Goal: Information Seeking & Learning: Learn about a topic

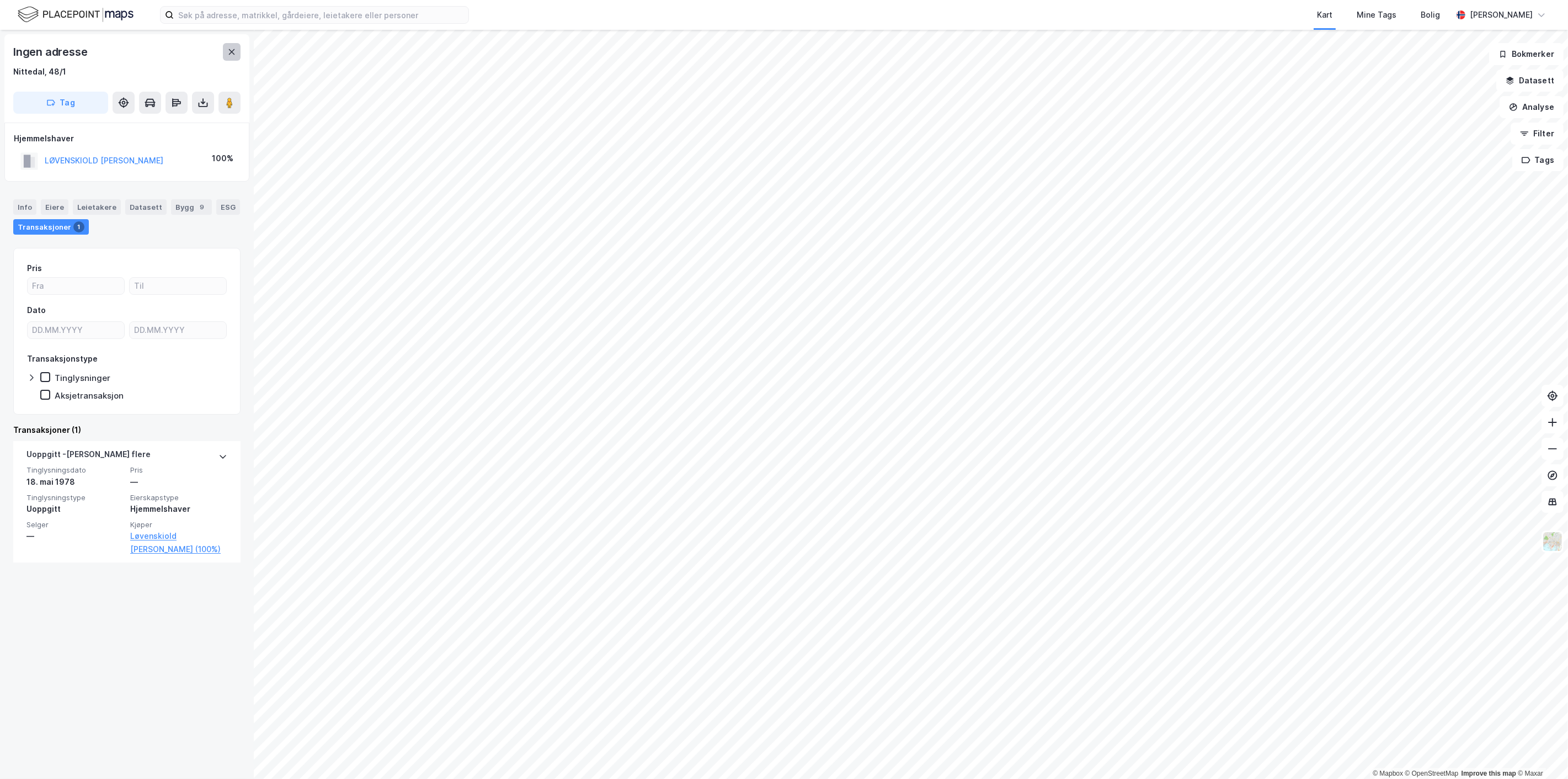
click at [239, 53] on button at bounding box center [232, 52] width 18 height 18
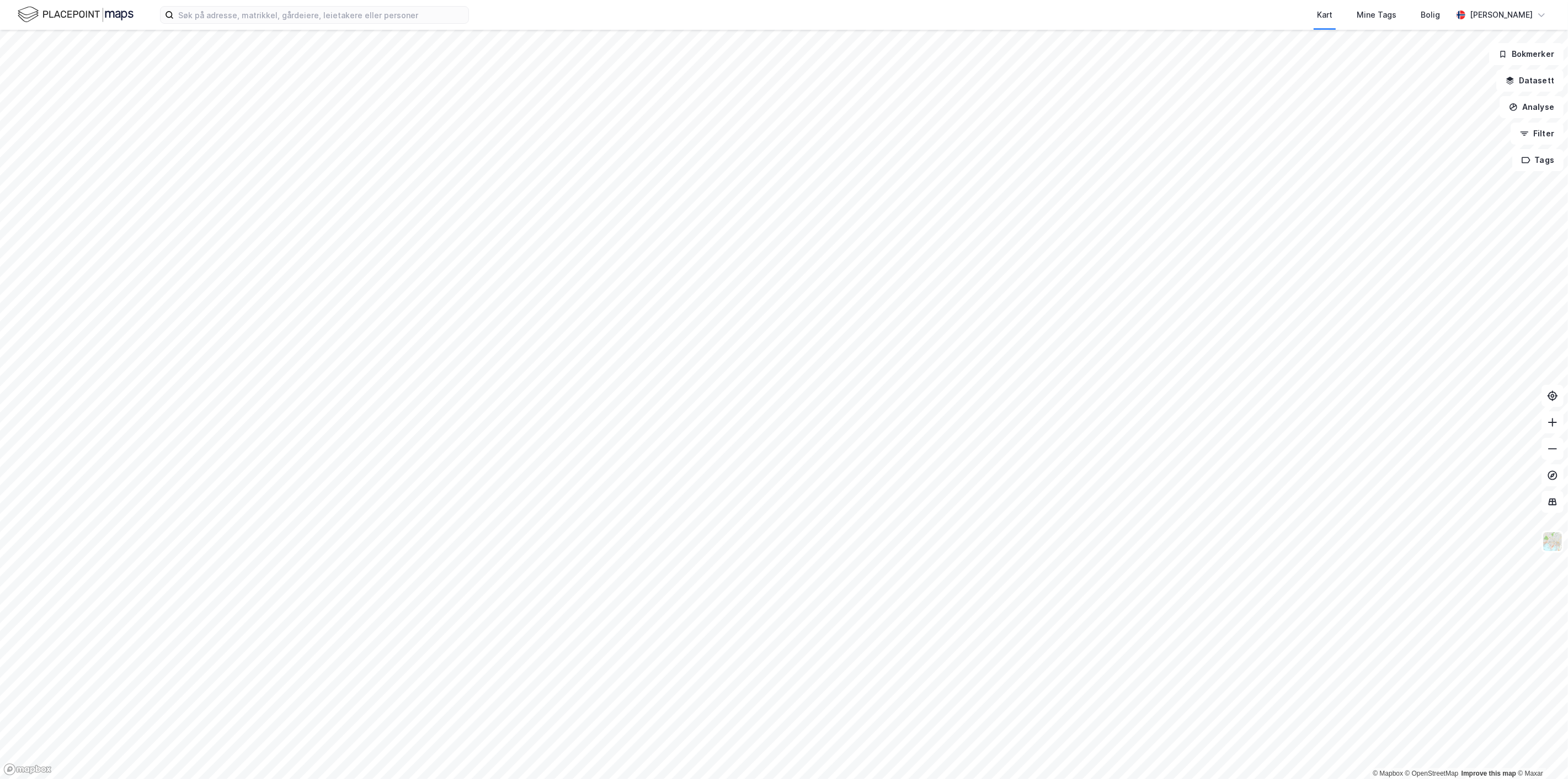
click at [946, 0] on html "Kart Mine Tags Bolig [PERSON_NAME] © Mapbox © OpenStreetMap Improve this map © …" at bounding box center [784, 390] width 1568 height 779
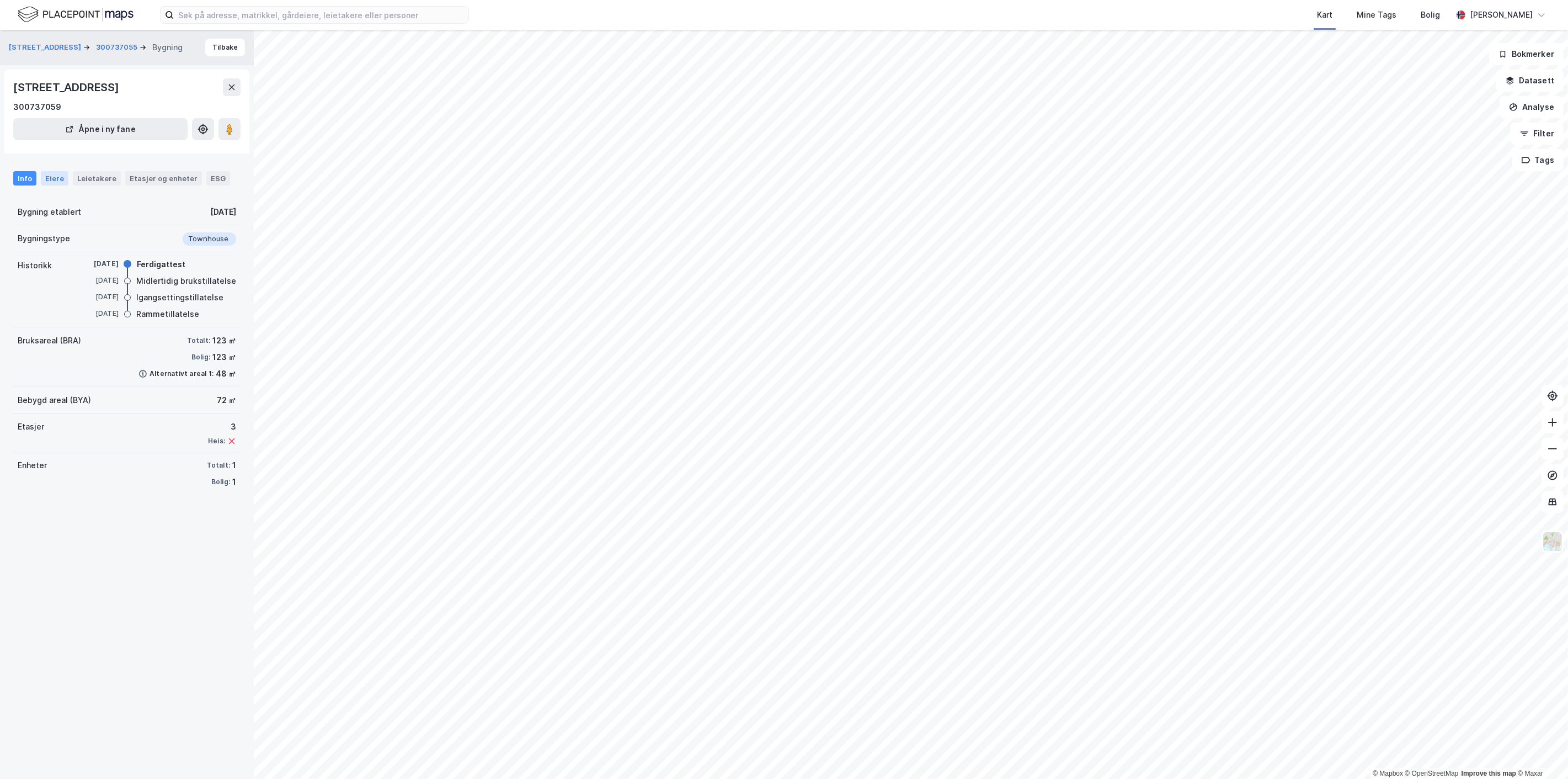
click at [59, 175] on div "Eiere" at bounding box center [54, 178] width 28 height 14
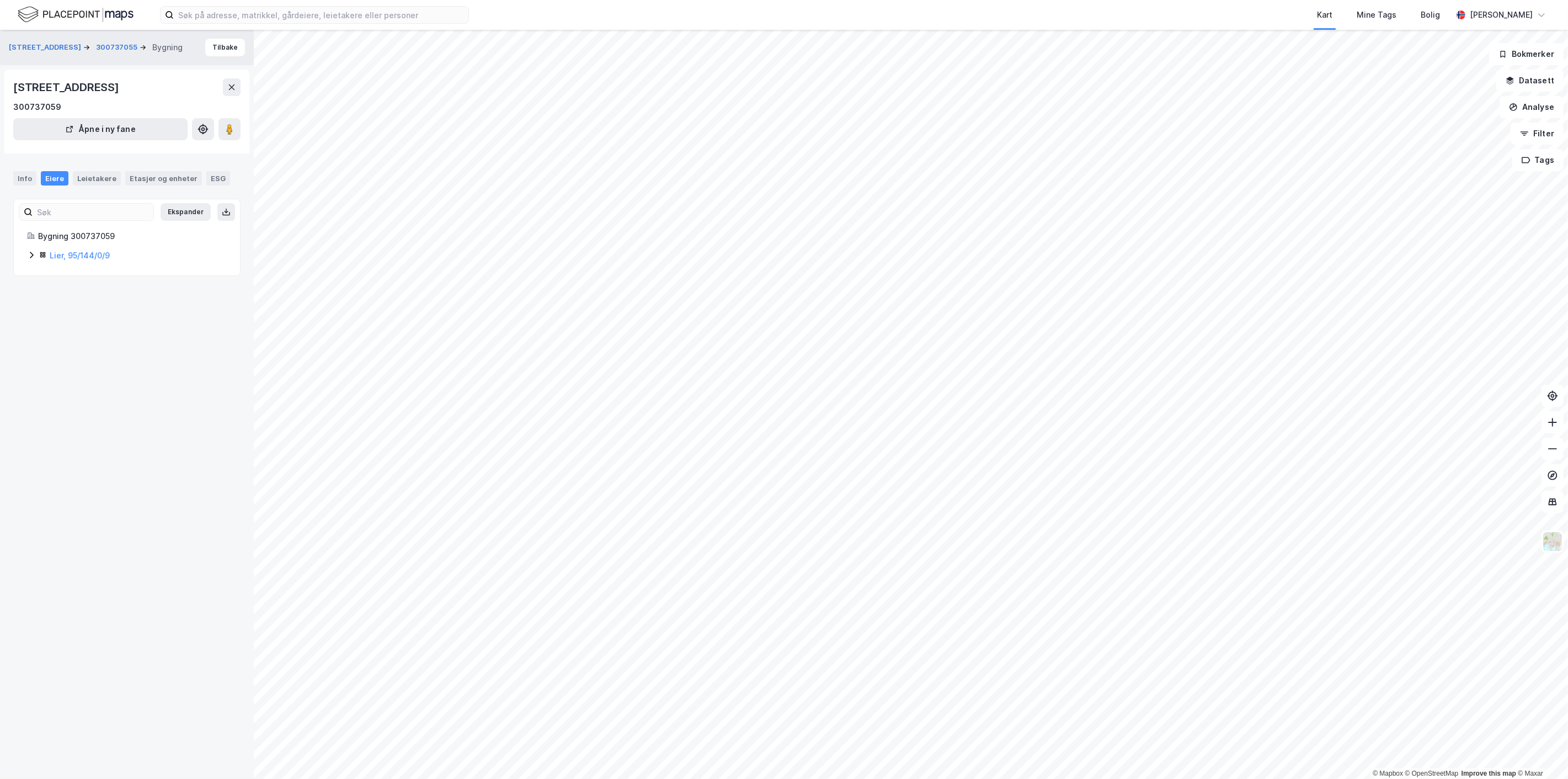
click at [30, 257] on icon at bounding box center [31, 255] width 9 height 9
click at [30, 273] on icon at bounding box center [31, 275] width 9 height 9
click at [28, 256] on icon at bounding box center [31, 255] width 9 height 9
click at [28, 255] on icon at bounding box center [31, 255] width 9 height 9
click at [25, 180] on div "Info" at bounding box center [25, 178] width 23 height 14
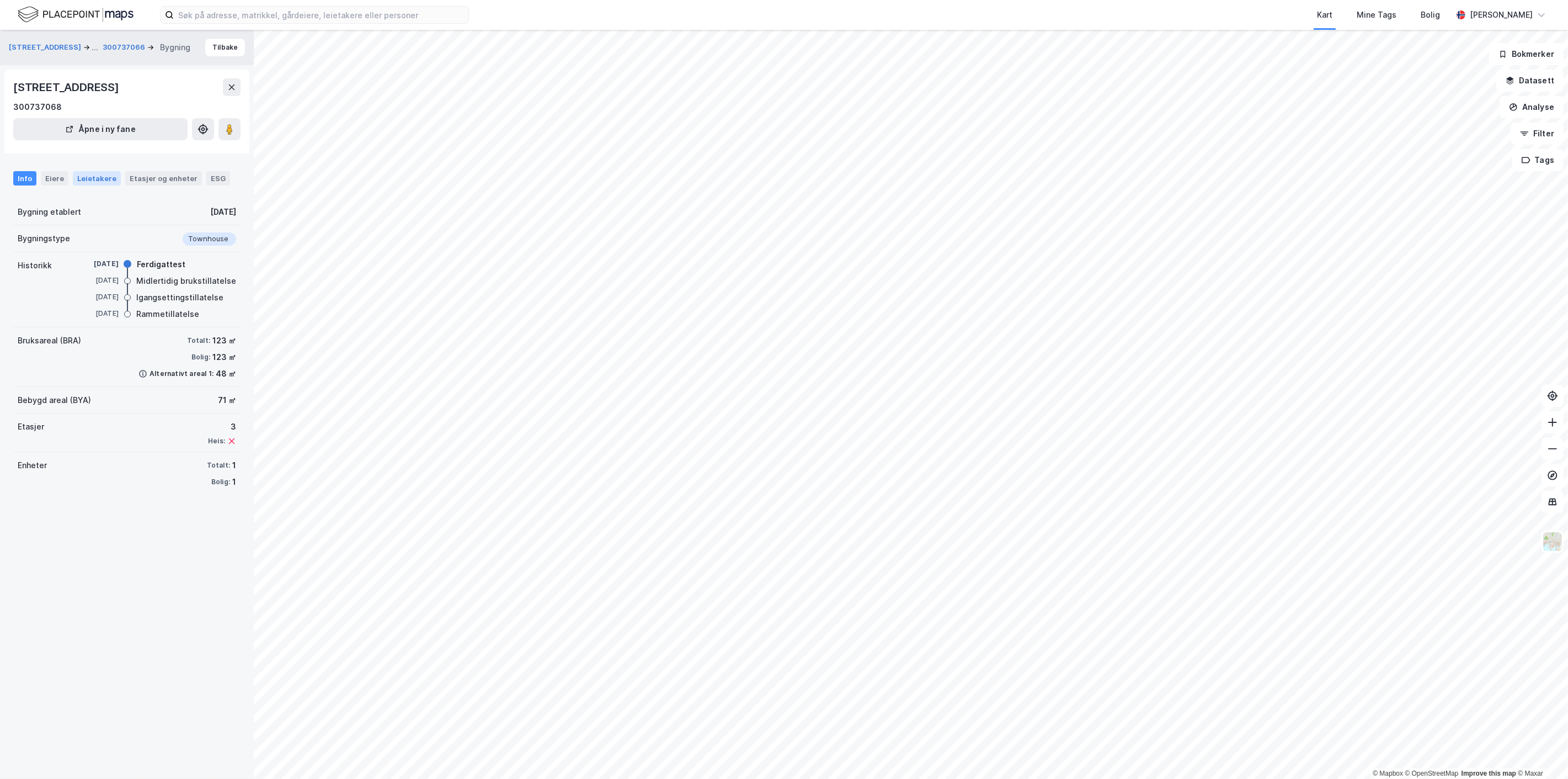
click at [84, 179] on div "Leietakere" at bounding box center [97, 178] width 48 height 14
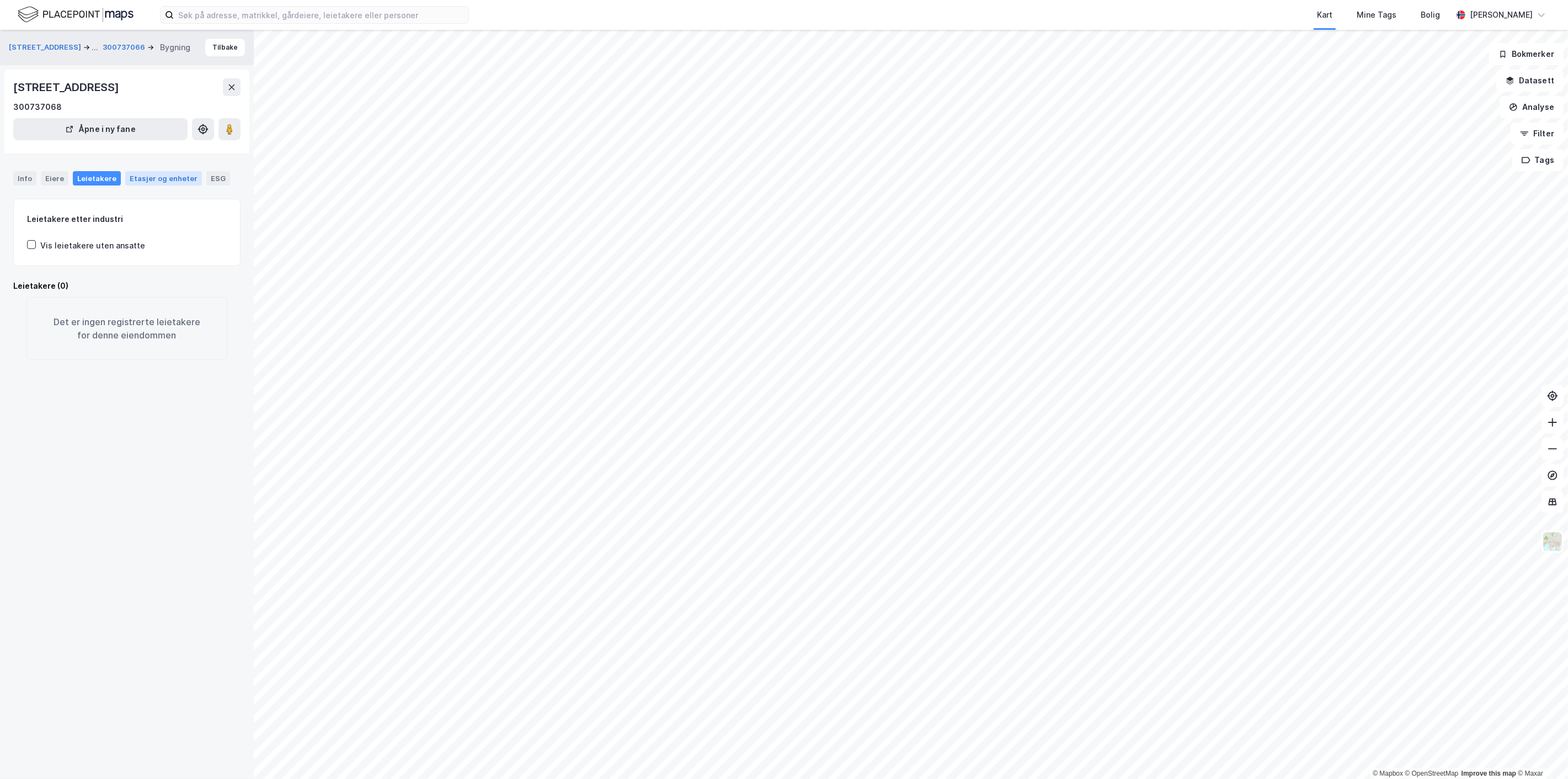
click at [149, 184] on div "Etasjer og enheter" at bounding box center [163, 178] width 77 height 14
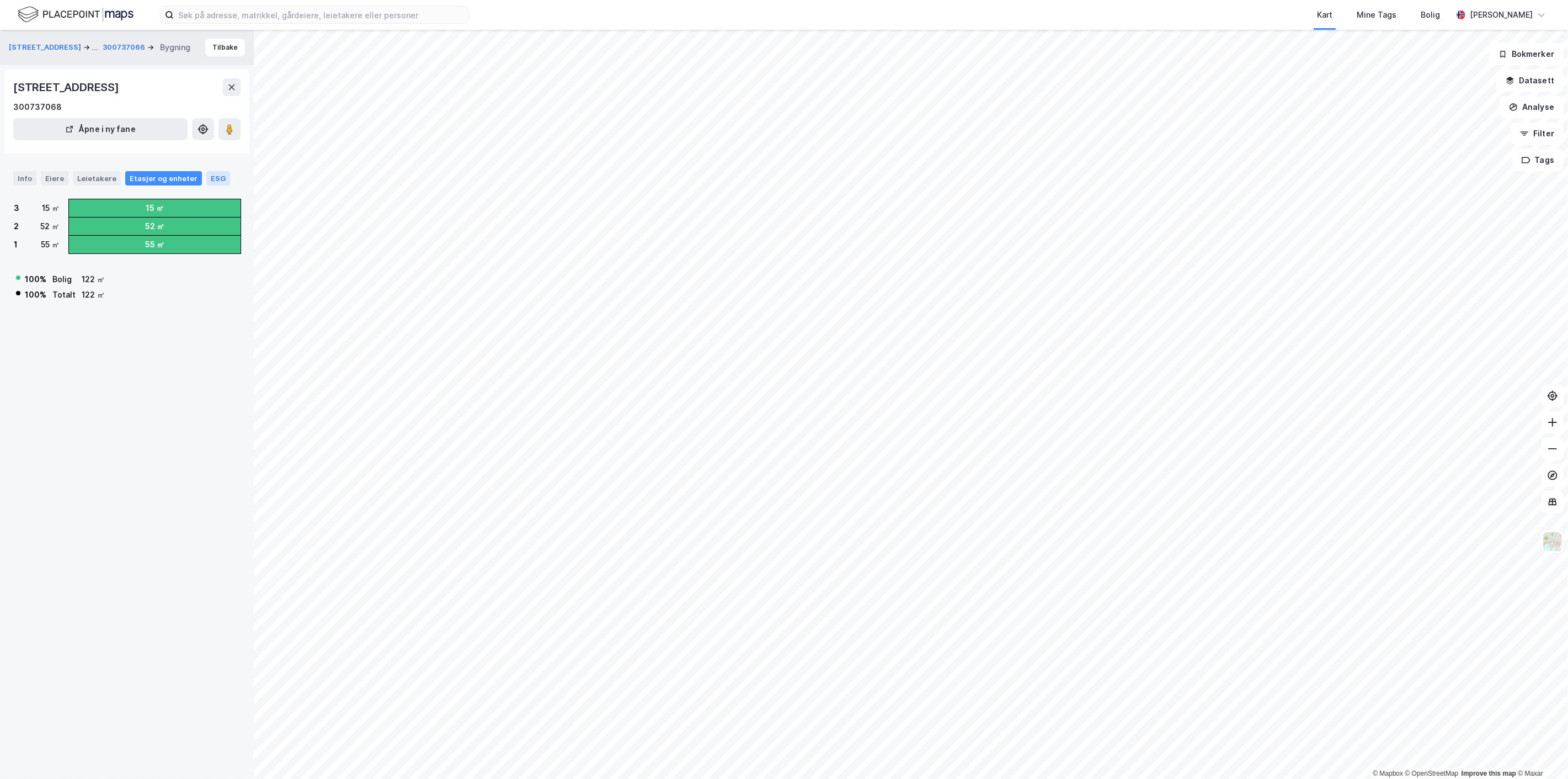
click at [207, 178] on div "ESG" at bounding box center [219, 178] width 24 height 14
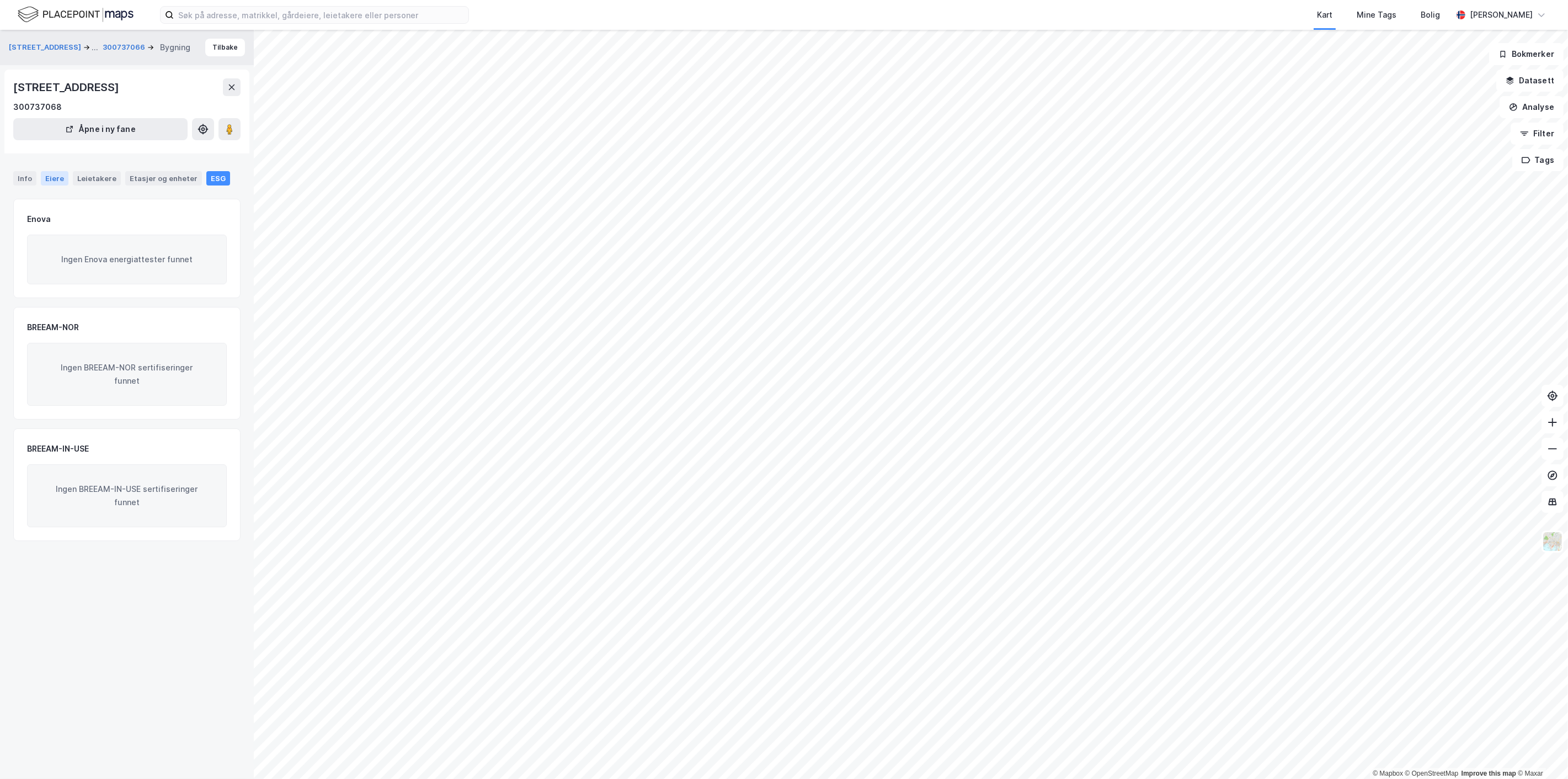
click at [65, 175] on div "Eiere" at bounding box center [54, 178] width 28 height 14
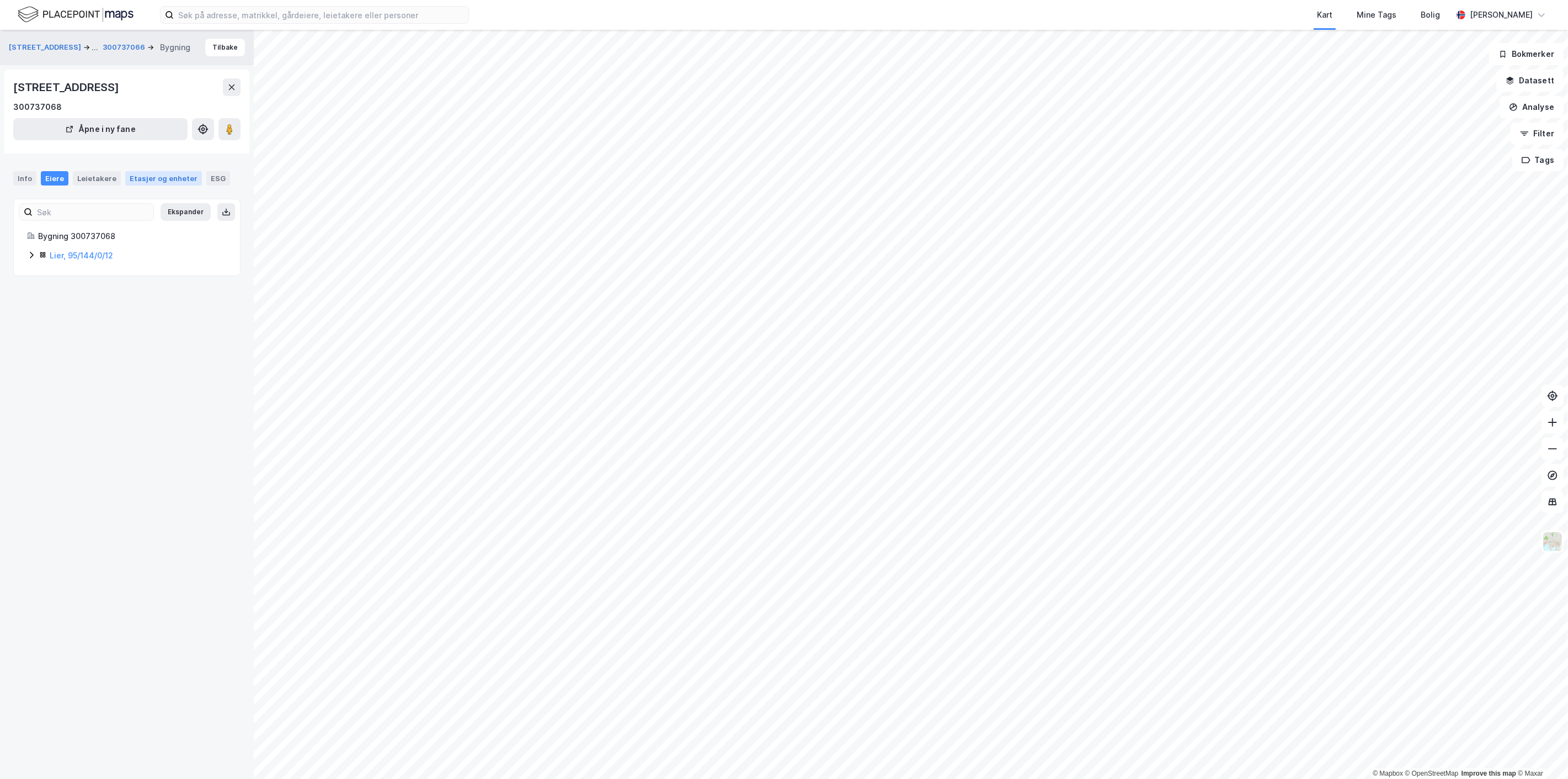
click at [179, 179] on div "Etasjer og enheter" at bounding box center [163, 178] width 68 height 10
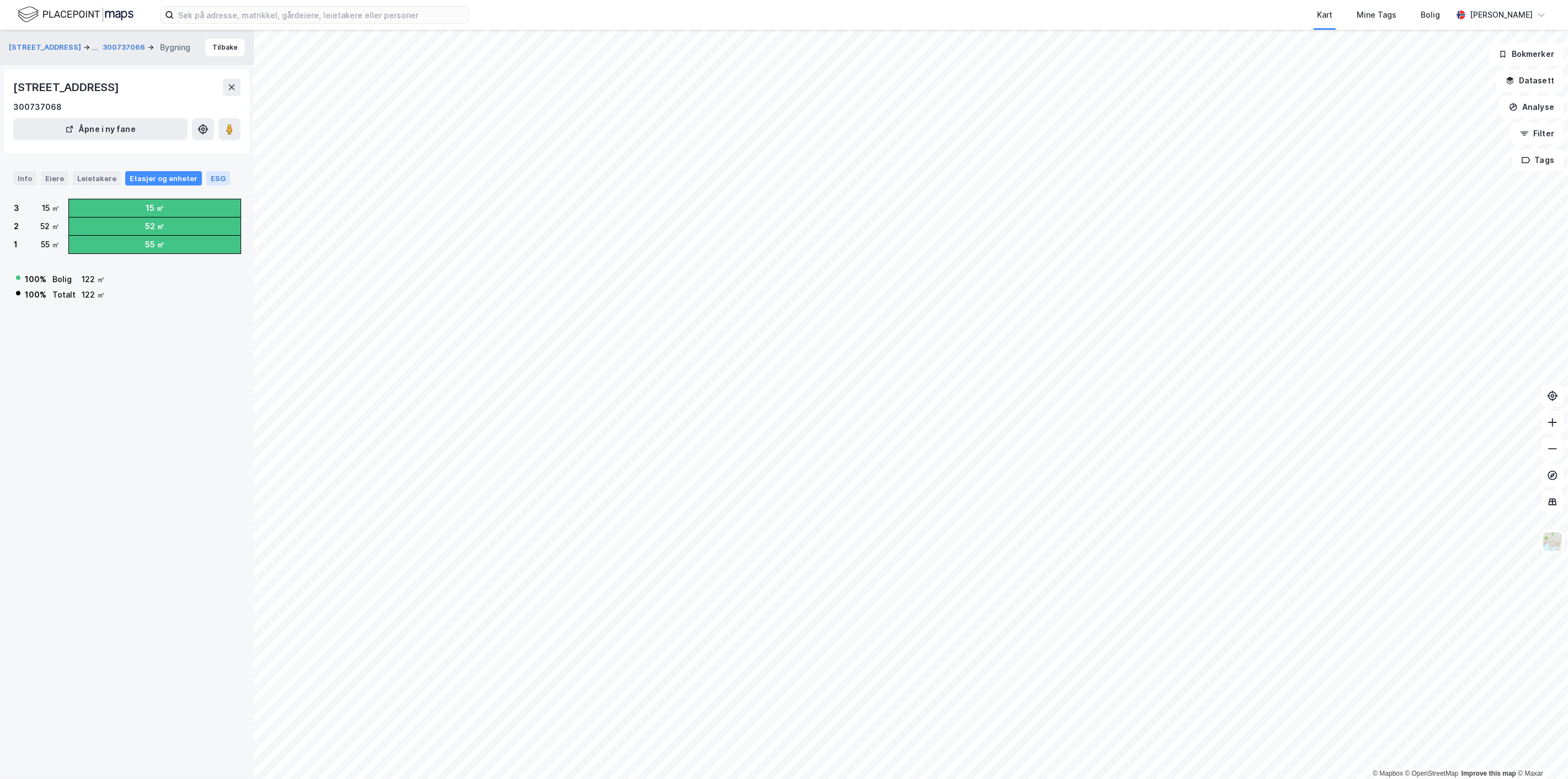
click at [207, 177] on div "ESG" at bounding box center [219, 178] width 24 height 14
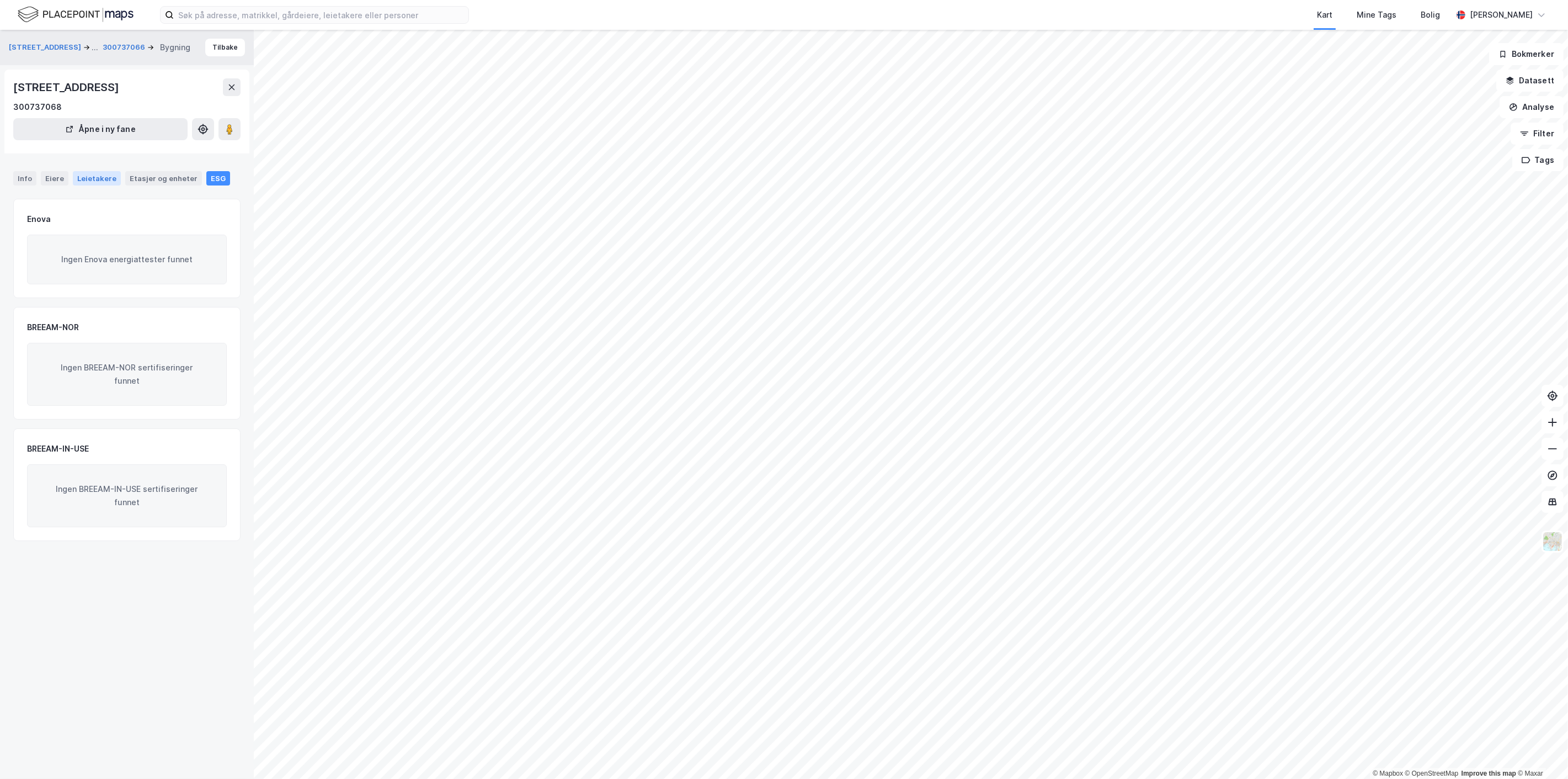
click at [83, 177] on div "Leietakere" at bounding box center [97, 178] width 48 height 14
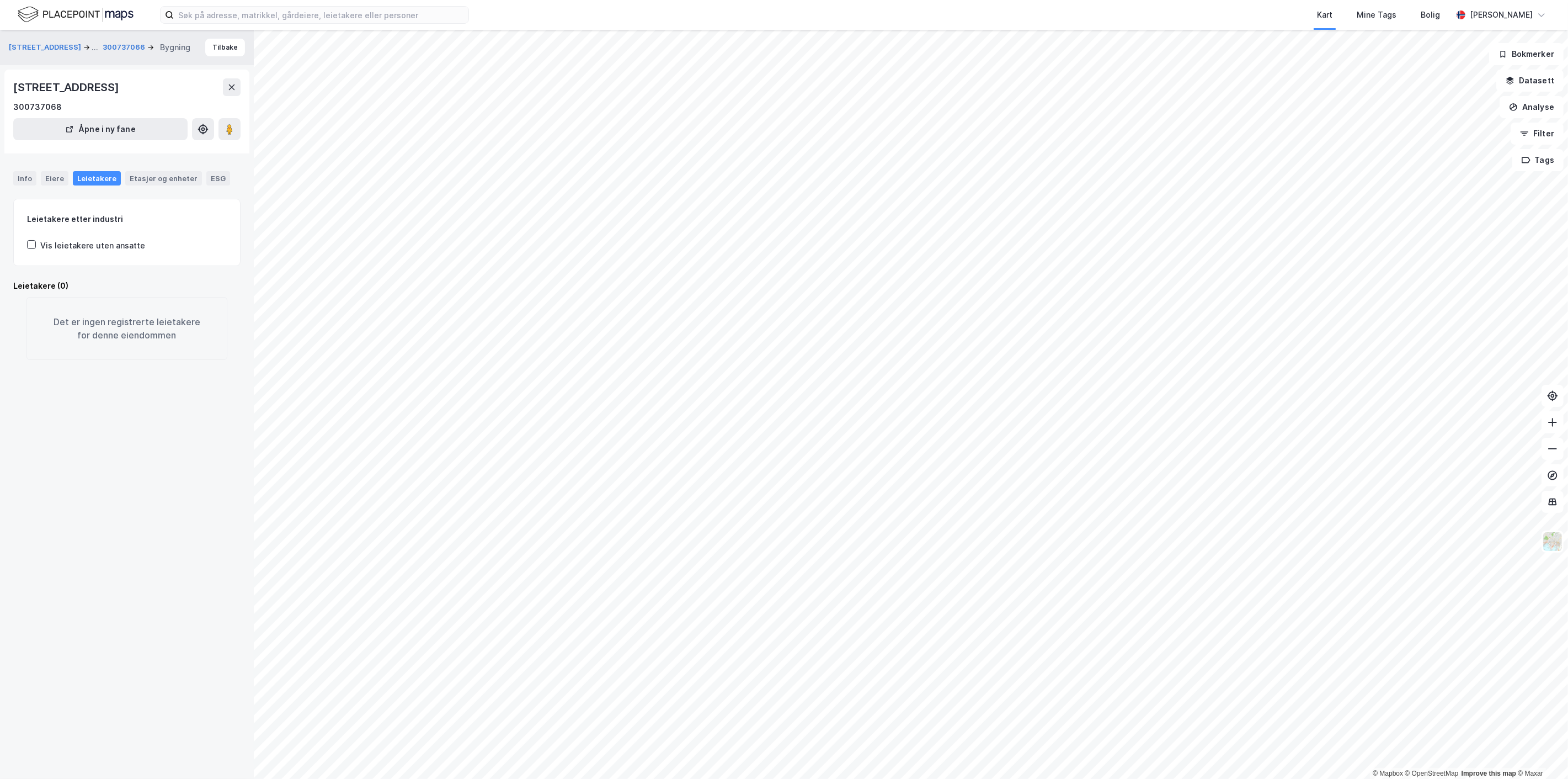
click at [670, 18] on div "Kart Mine Tags Bolig [PERSON_NAME] © Mapbox © OpenStreetMap Improve this map © …" at bounding box center [784, 390] width 1568 height 779
click at [726, 0] on html "Kart Mine Tags Bolig [PERSON_NAME] © Mapbox © OpenStreetMap Improve this map © …" at bounding box center [784, 390] width 1568 height 779
